Goal: Task Accomplishment & Management: Manage account settings

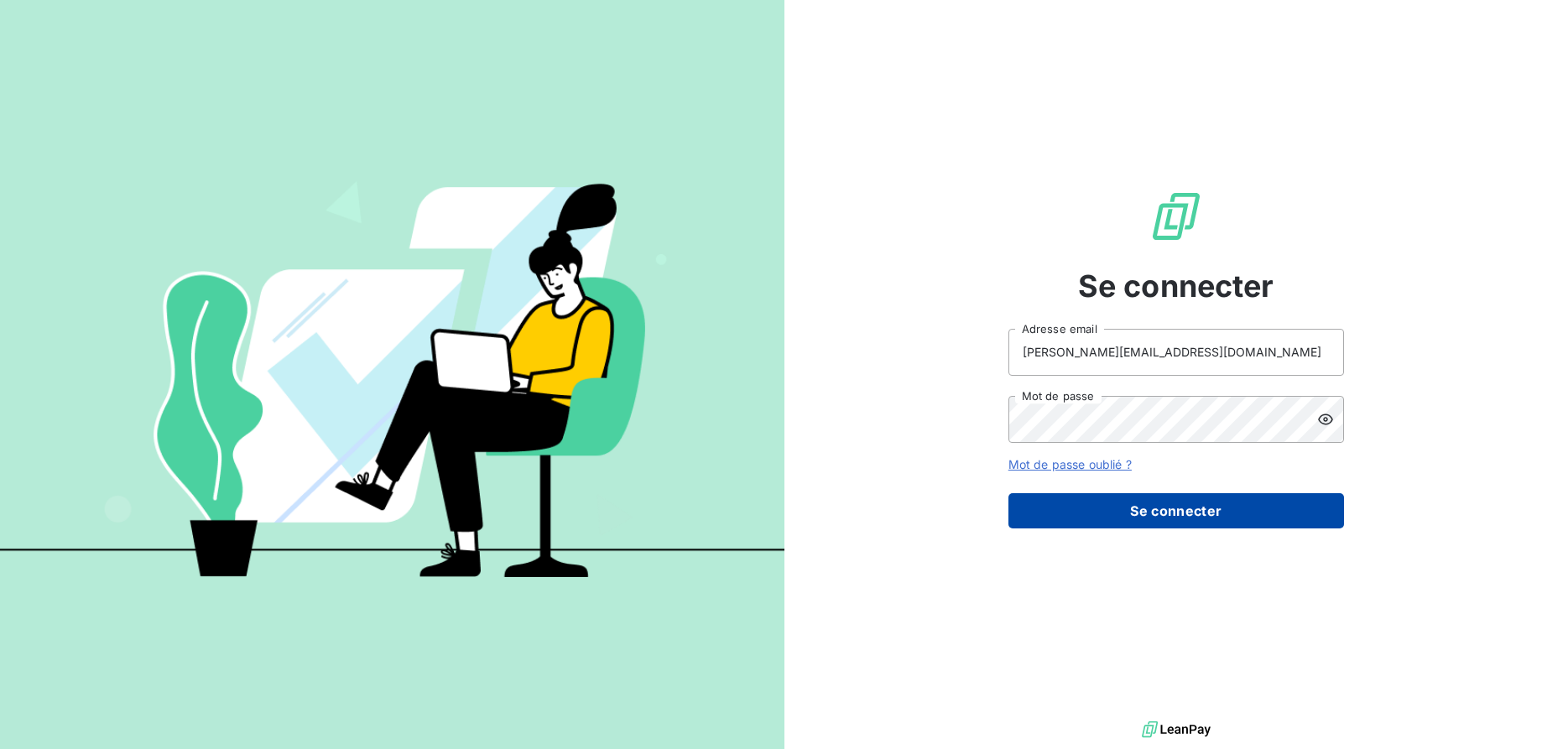
click at [1159, 514] on button "Se connecter" at bounding box center [1176, 510] width 336 height 35
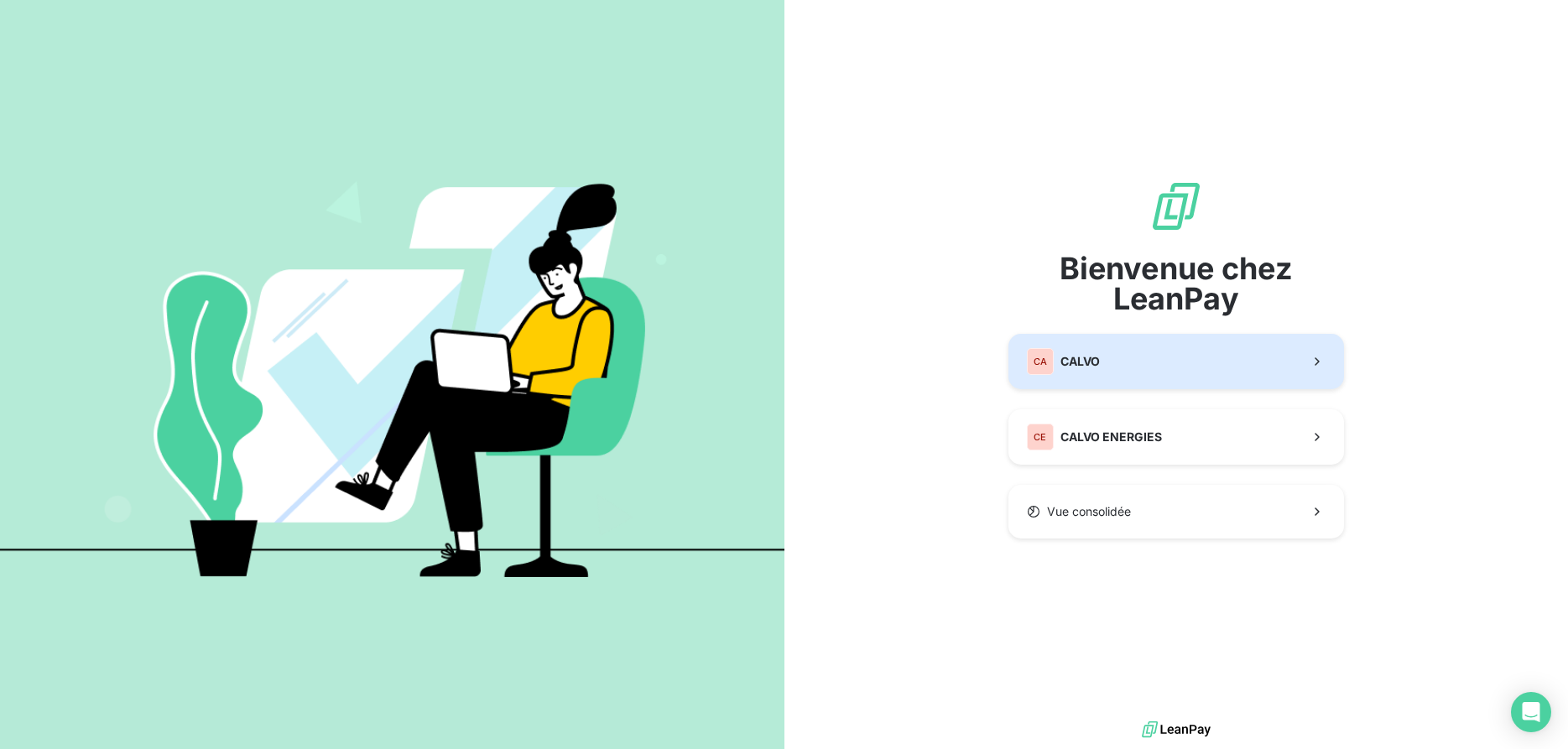
click at [1145, 372] on button "CA CALVO" at bounding box center [1176, 361] width 336 height 56
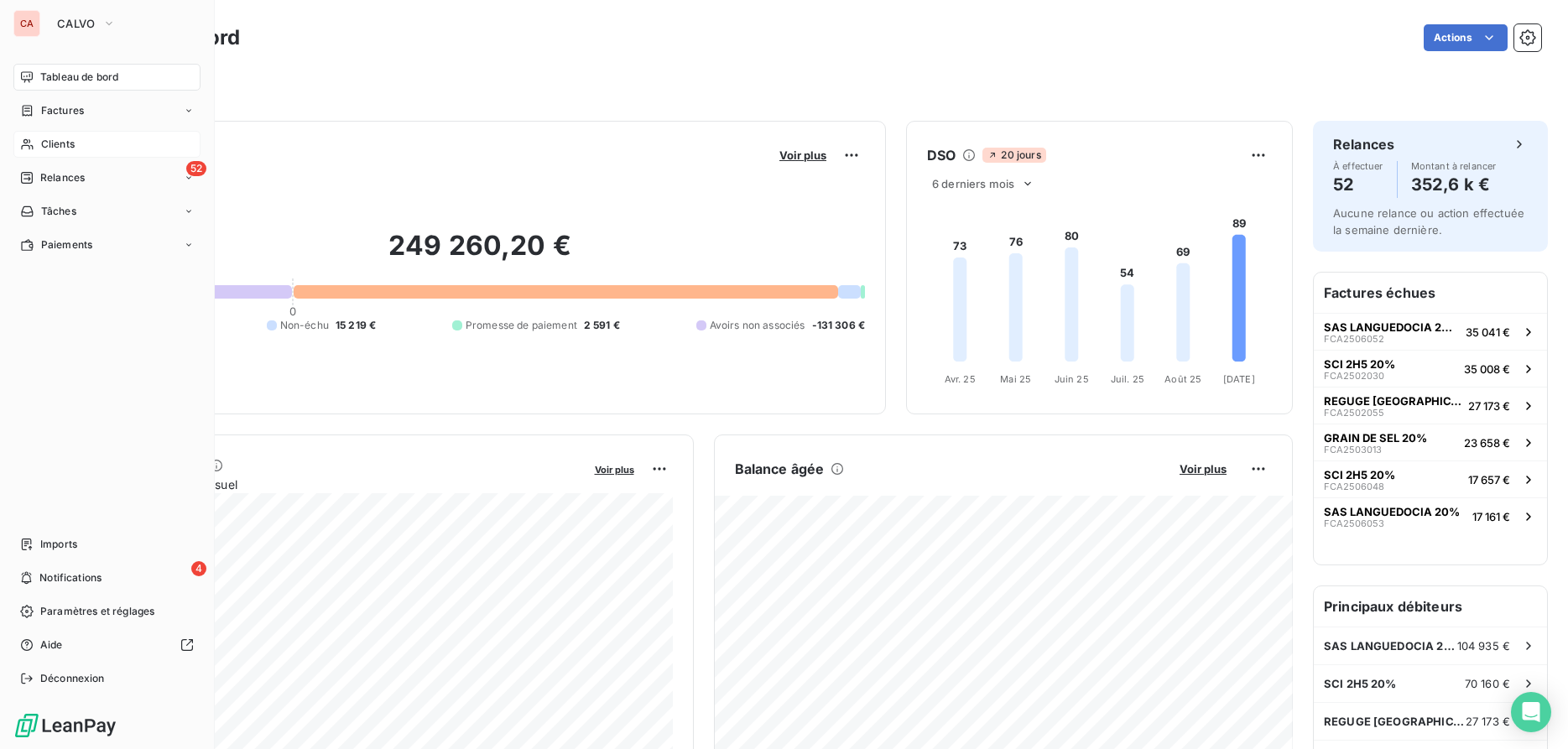
click at [46, 142] on span "Clients" at bounding box center [57, 145] width 33 height 15
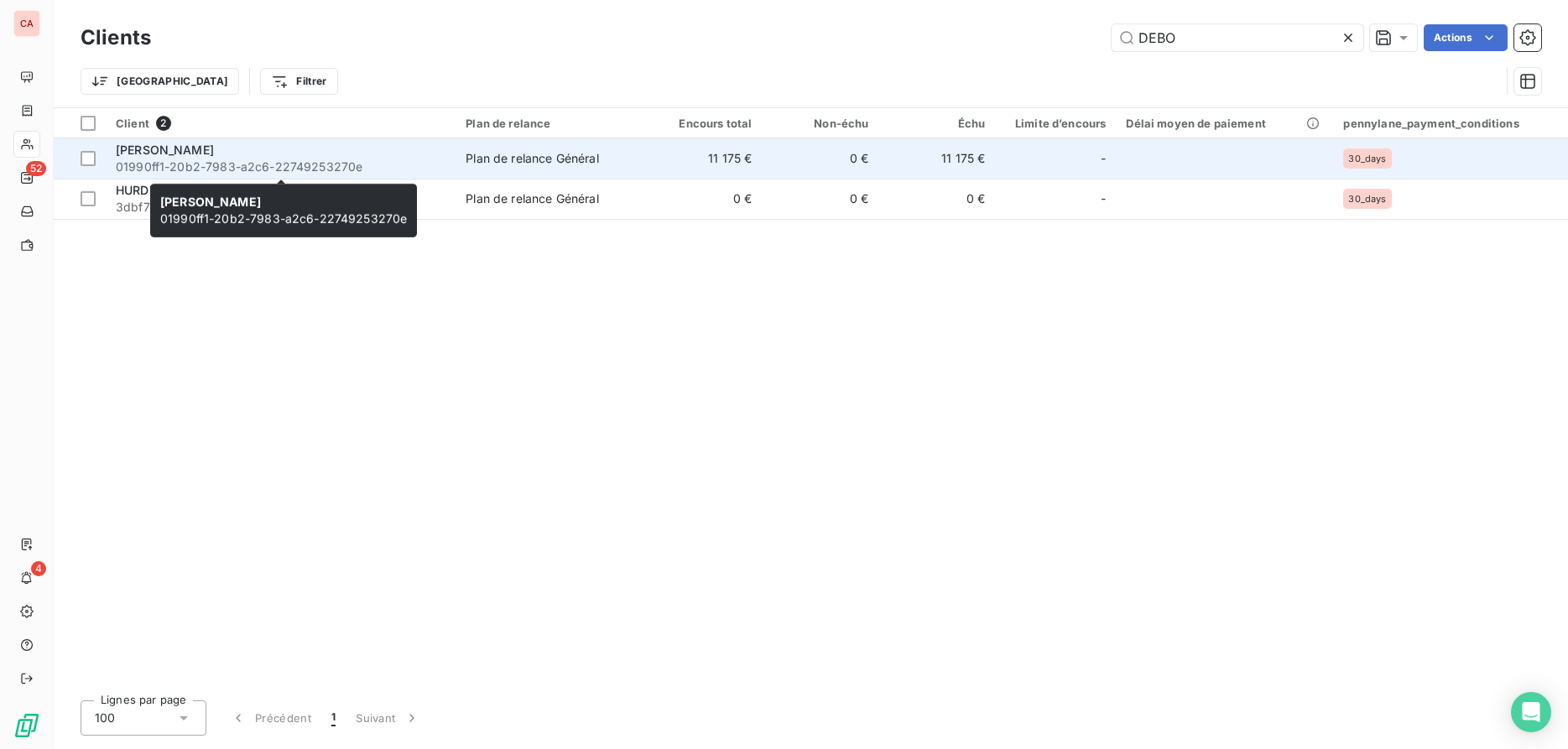
type input "DEBO"
click at [190, 154] on span "[PERSON_NAME]" at bounding box center [164, 150] width 98 height 15
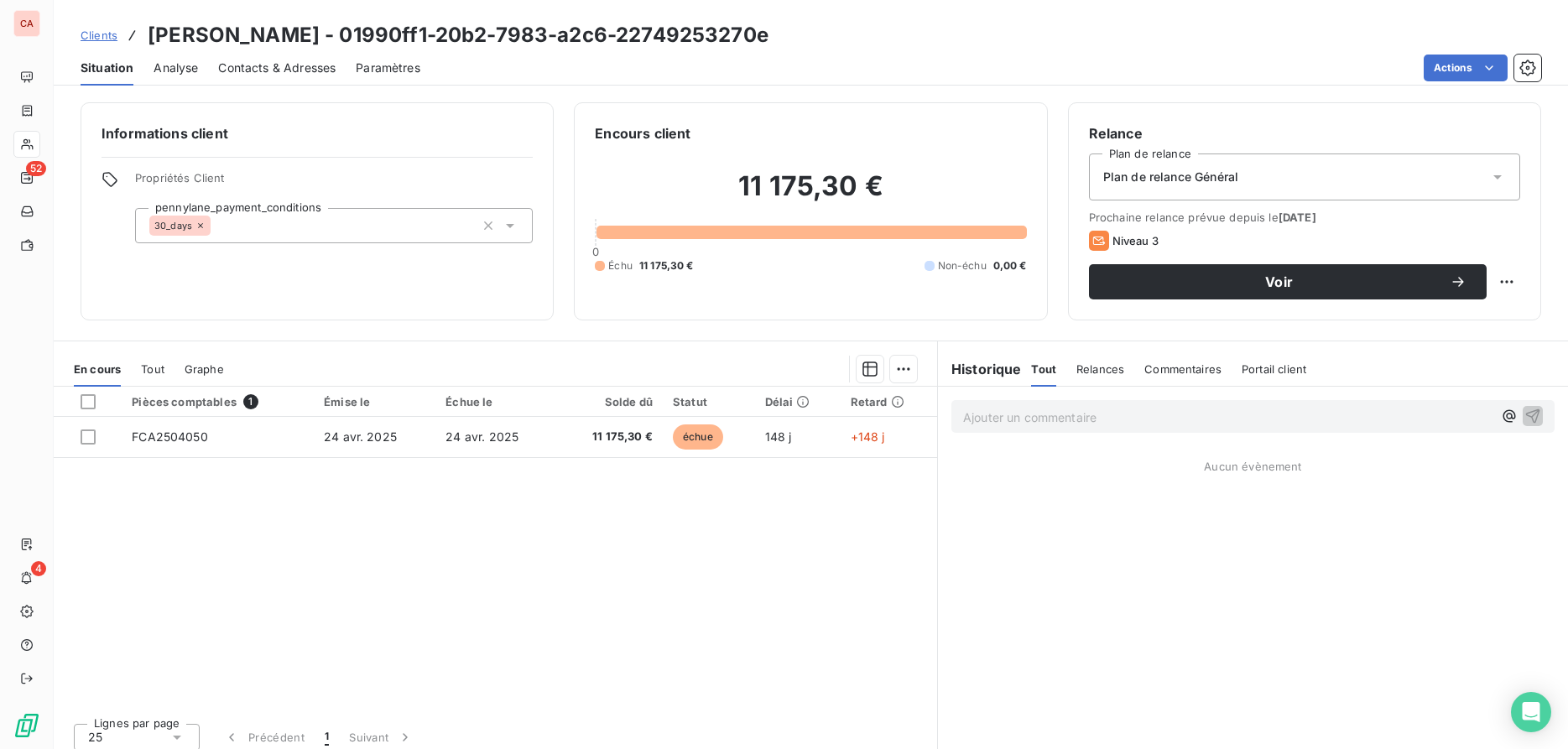
click at [298, 70] on span "Contacts & Adresses" at bounding box center [277, 68] width 117 height 17
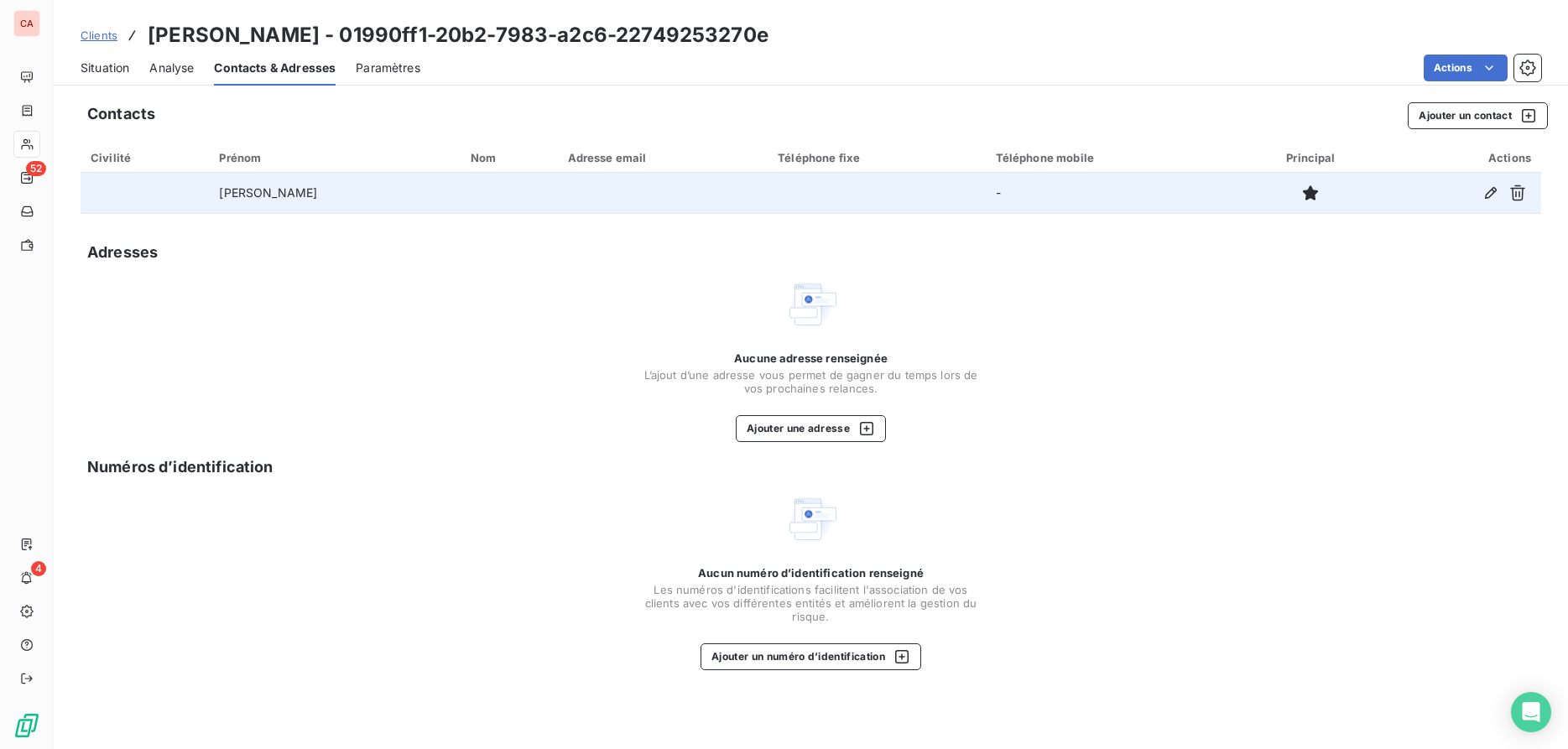
click at [503, 201] on td at bounding box center [510, 193] width 98 height 40
click at [1483, 195] on icon "button" at bounding box center [1491, 193] width 17 height 17
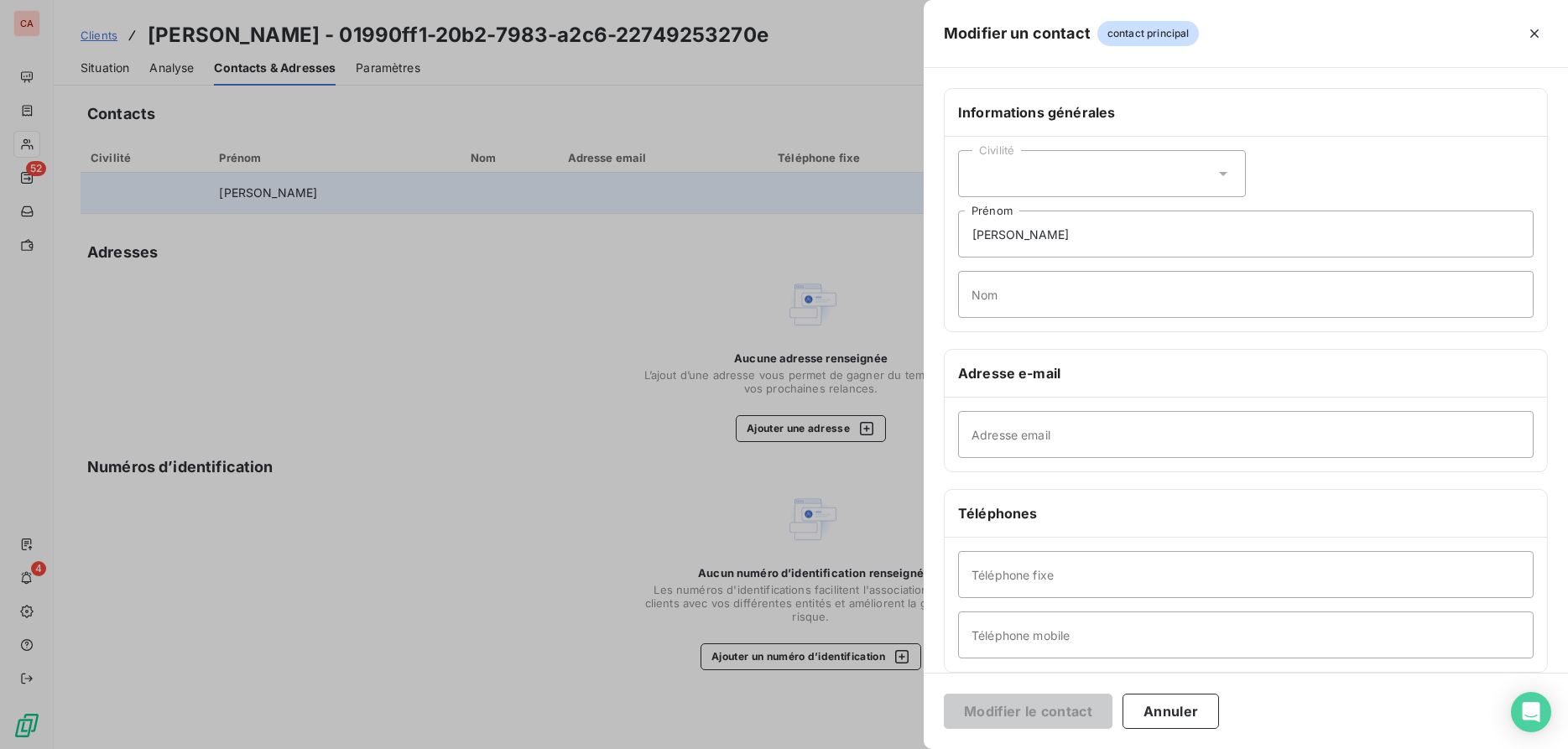
click at [1222, 180] on icon at bounding box center [1223, 174] width 17 height 17
click at [1096, 213] on li "Madame" at bounding box center [1102, 215] width 288 height 30
drag, startPoint x: 1021, startPoint y: 234, endPoint x: 972, endPoint y: 232, distance: 49.0
click at [970, 232] on input "[PERSON_NAME]" at bounding box center [1246, 234] width 575 height 47
click at [980, 235] on input "[PERSON_NAME]" at bounding box center [1246, 234] width 575 height 47
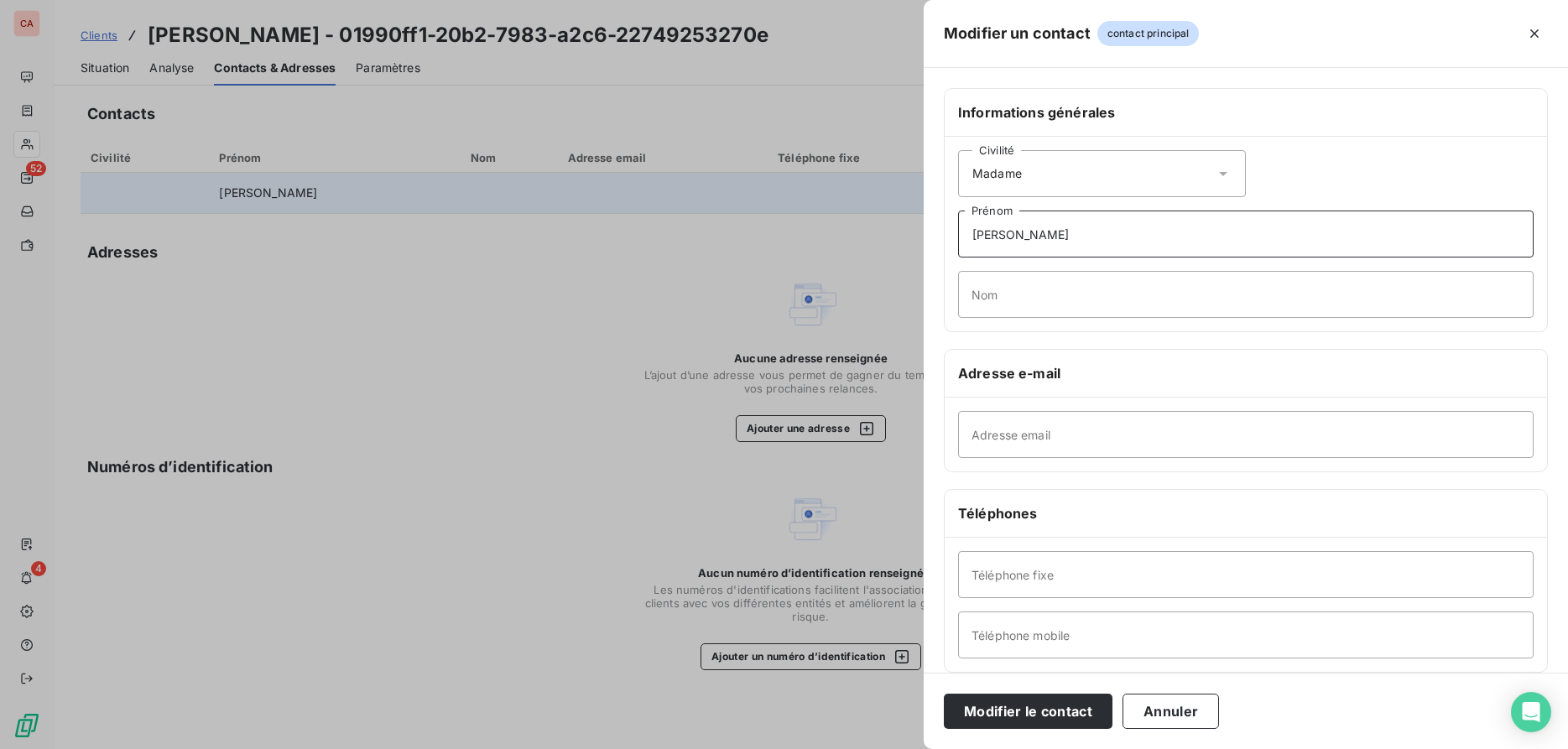
click at [980, 235] on input "[PERSON_NAME]" at bounding box center [1246, 234] width 575 height 47
type input "[PERSON_NAME]"
click at [1021, 294] on input "Nom" at bounding box center [1246, 294] width 575 height 47
paste input "DEBOVE"
type input "DEBOVE"
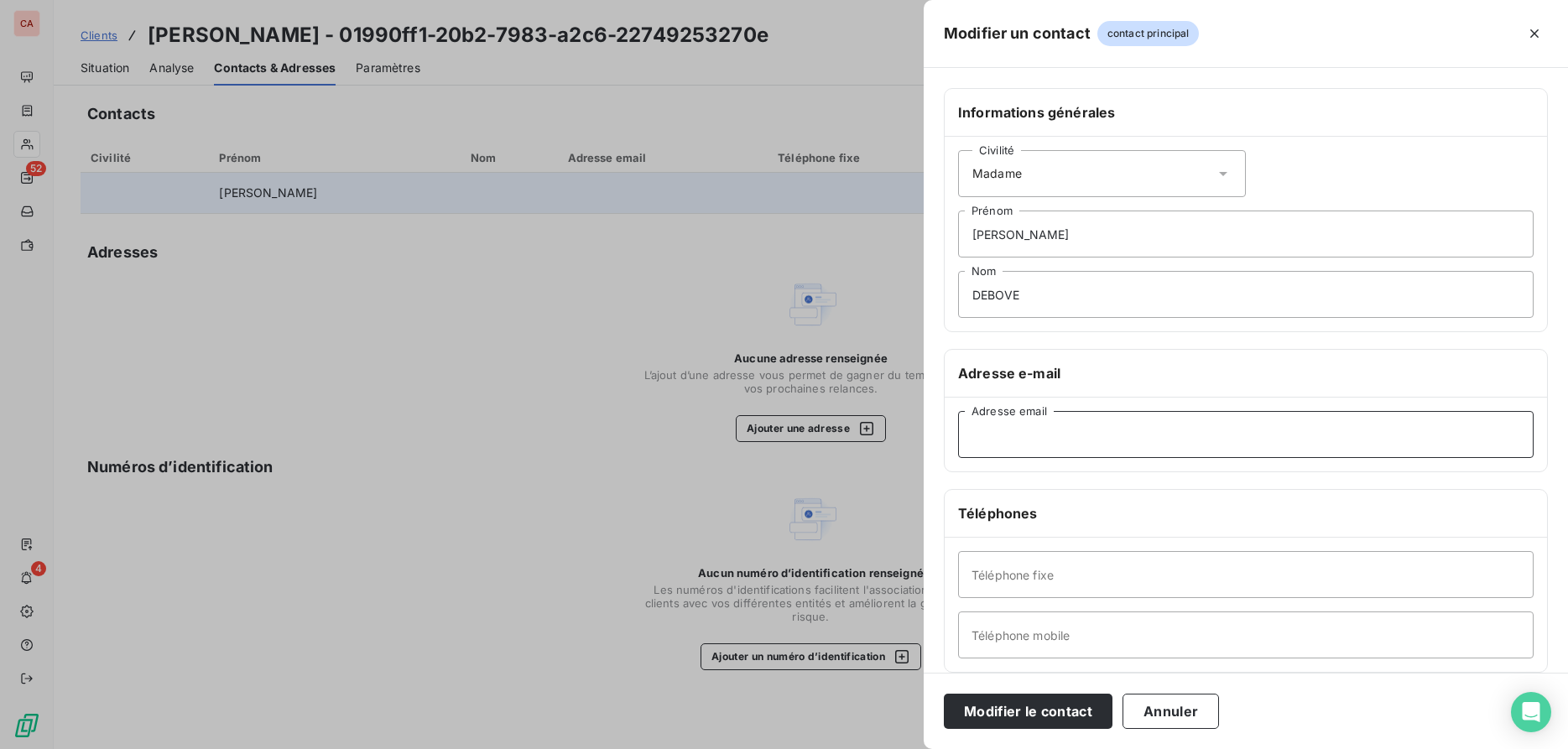
click at [1065, 431] on input "Adresse email" at bounding box center [1246, 434] width 575 height 47
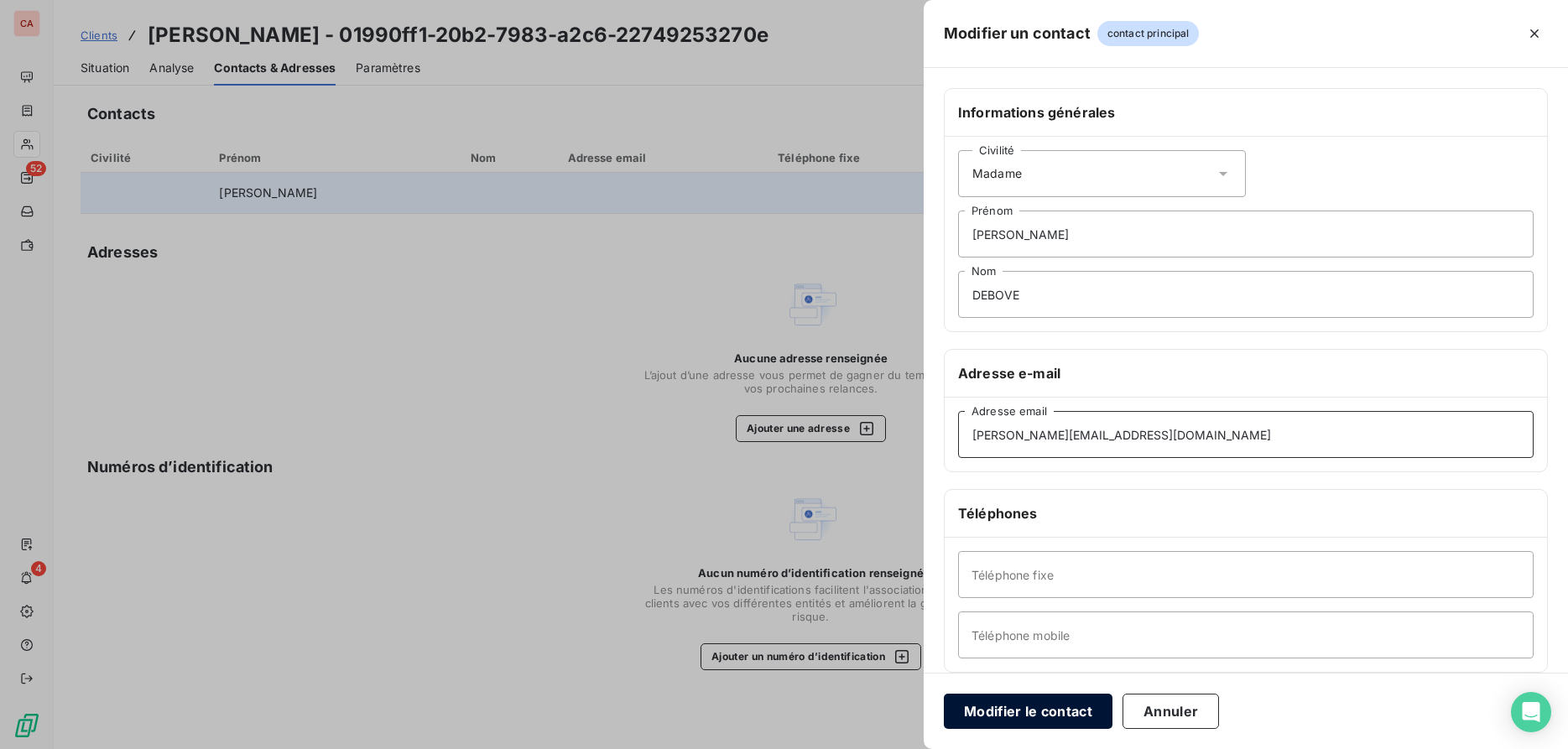
type input "[PERSON_NAME][EMAIL_ADDRESS][DOMAIN_NAME]"
click at [1064, 703] on button "Modifier le contact" at bounding box center [1028, 710] width 169 height 35
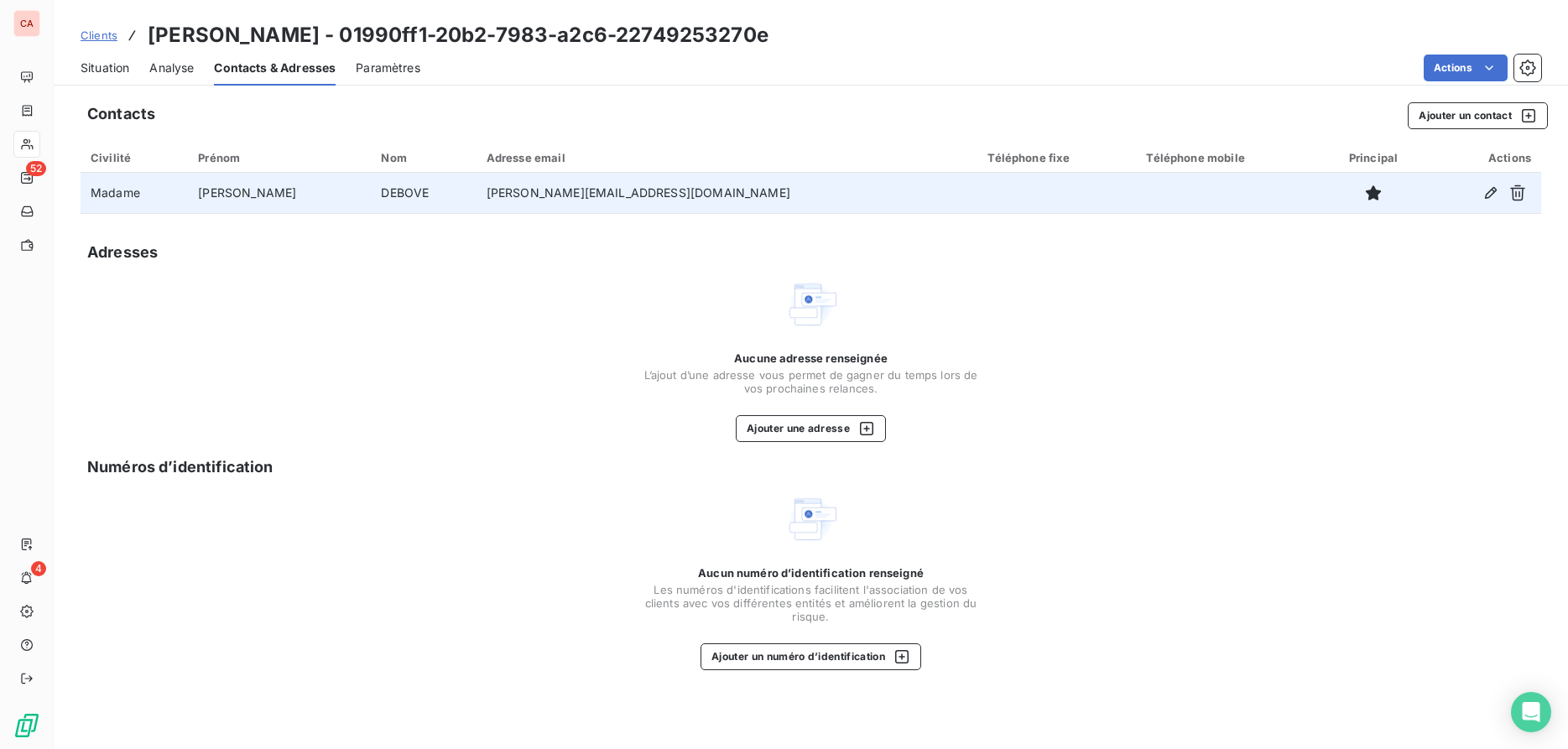
click at [462, 32] on h3 "[PERSON_NAME] - 01990ff1-20b2-7983-a2c6-22749253270e" at bounding box center [457, 35] width 621 height 30
click at [485, 32] on h3 "[PERSON_NAME] - 01990ff1-20b2-7983-a2c6-22749253270e" at bounding box center [457, 35] width 621 height 30
